Goal: Navigation & Orientation: Find specific page/section

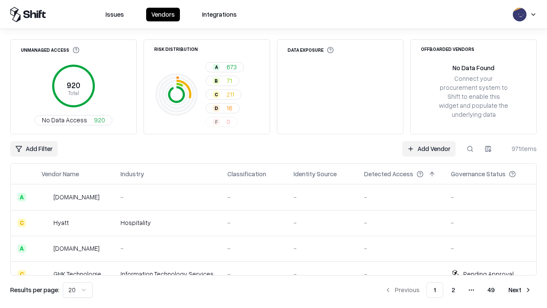
click at [78, 290] on html "Issues Vendors Integrations Unmanaged Access 920 Total No Data Access 920 Risk …" at bounding box center [273, 154] width 547 height 308
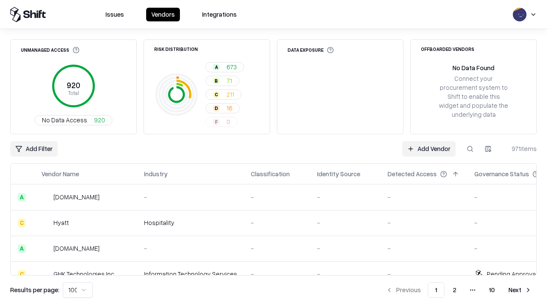
click at [520, 290] on button "Next" at bounding box center [519, 289] width 33 height 15
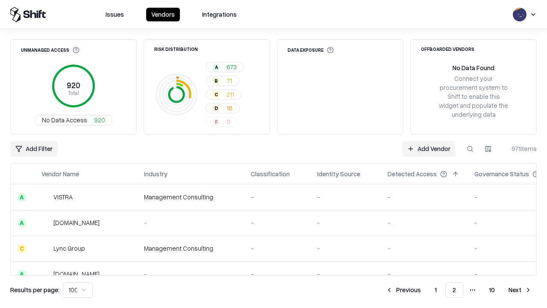
click at [520, 290] on button "Next" at bounding box center [519, 289] width 33 height 15
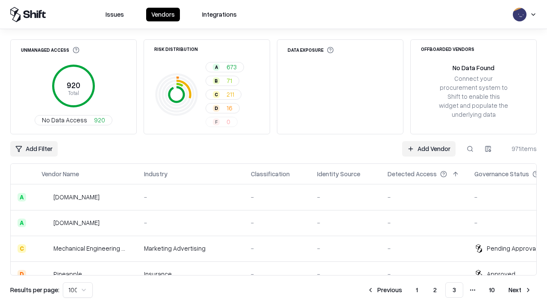
click at [520, 290] on button "Next" at bounding box center [519, 289] width 33 height 15
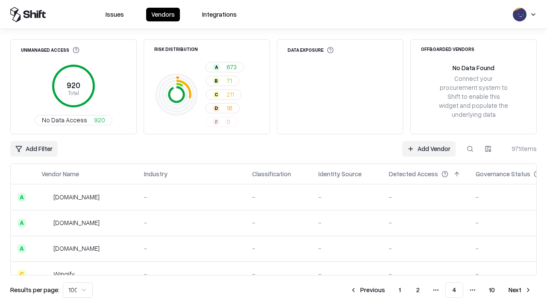
click at [520, 290] on button "Next" at bounding box center [519, 289] width 33 height 15
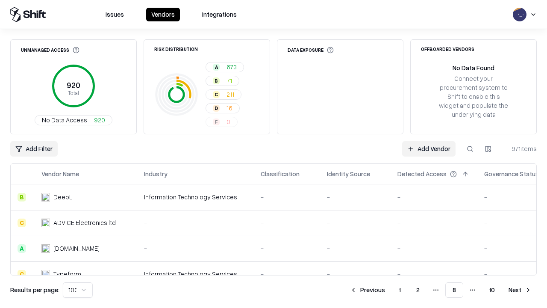
click at [520, 290] on button "Next" at bounding box center [519, 289] width 33 height 15
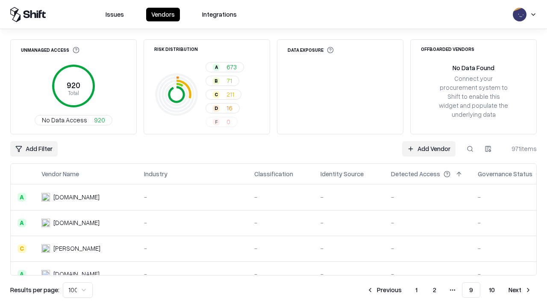
click at [520, 290] on button "Next" at bounding box center [519, 289] width 33 height 15
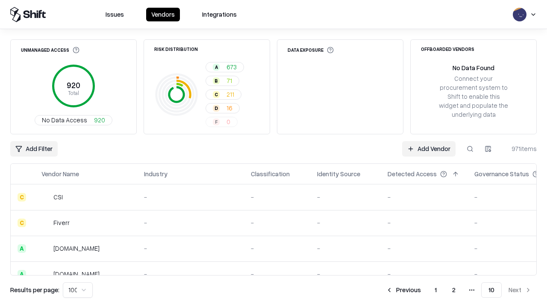
click at [403, 290] on button "Previous" at bounding box center [403, 289] width 45 height 15
click at [384, 290] on button "Previous" at bounding box center [383, 289] width 45 height 15
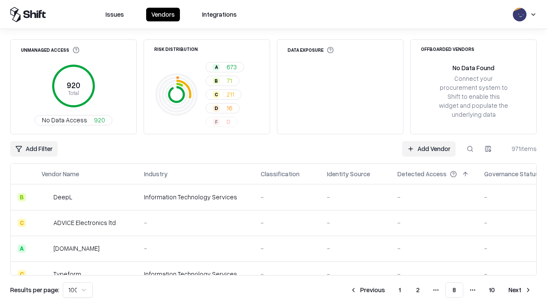
click at [367, 290] on button "Previous" at bounding box center [367, 289] width 45 height 15
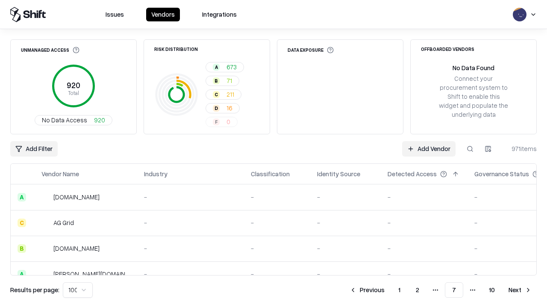
click at [367, 290] on button "Previous" at bounding box center [366, 289] width 45 height 15
click at [367, 290] on button "Previous" at bounding box center [367, 289] width 45 height 15
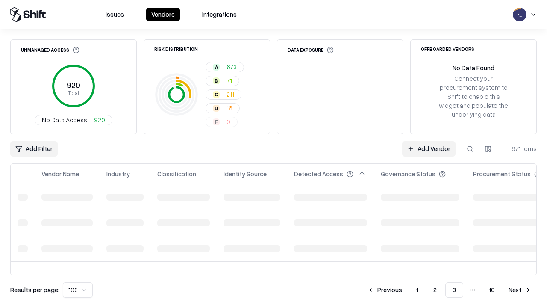
click at [384, 290] on button "Previous" at bounding box center [384, 289] width 45 height 15
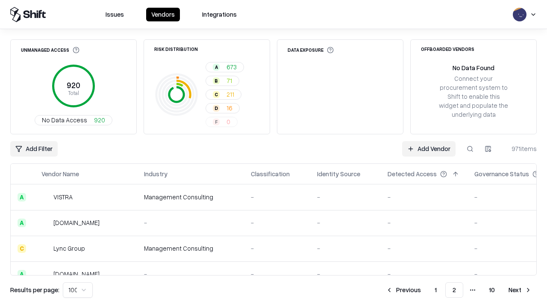
click at [403, 290] on button "Previous" at bounding box center [403, 289] width 45 height 15
